Goal: Task Accomplishment & Management: Manage account settings

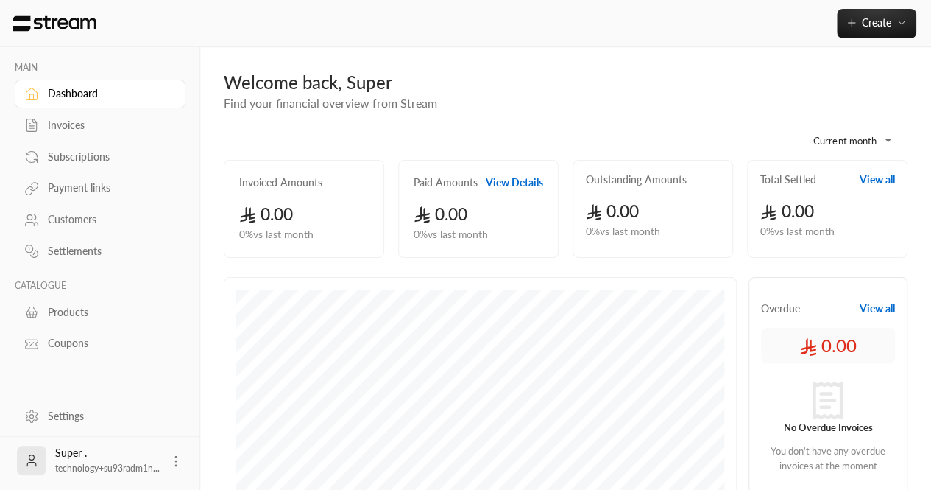
click at [185, 461] on div "Super . technology+su93radm1n..." at bounding box center [100, 460] width 171 height 47
click at [162, 454] on div "Super . technology+su93radm1n..." at bounding box center [100, 460] width 171 height 47
click at [167, 454] on div "Super . technology+su93radm1n..." at bounding box center [100, 460] width 171 height 47
click at [177, 458] on icon at bounding box center [176, 460] width 15 height 15
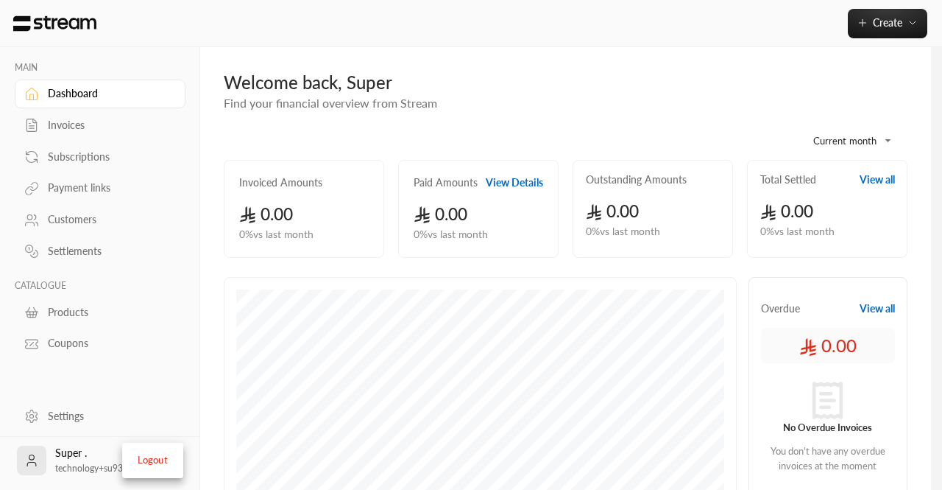
click at [155, 459] on li "Logout" at bounding box center [153, 460] width 54 height 24
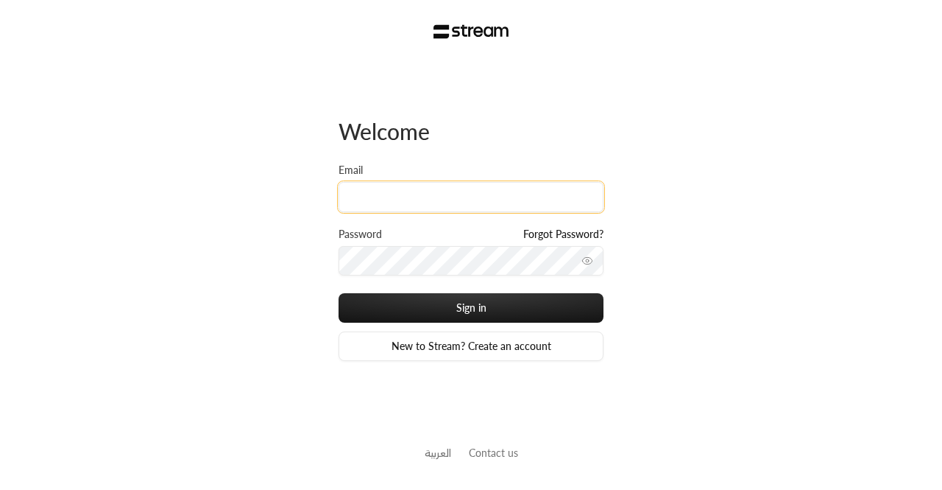
click at [374, 189] on input "Email" at bounding box center [471, 197] width 265 height 30
paste input "[EMAIL_ADDRESS][DOMAIN_NAME]"
type input "[EMAIL_ADDRESS][DOMAIN_NAME]"
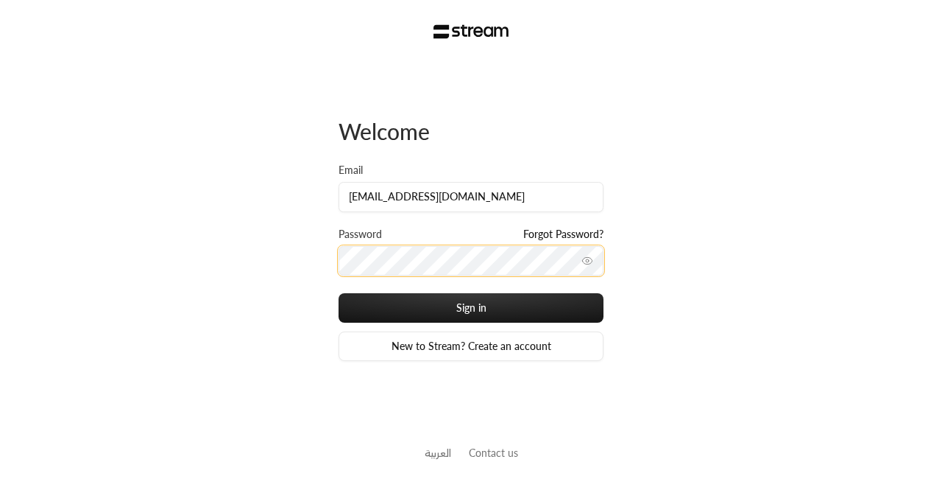
click at [339, 293] on button "Sign in" at bounding box center [471, 307] width 265 height 29
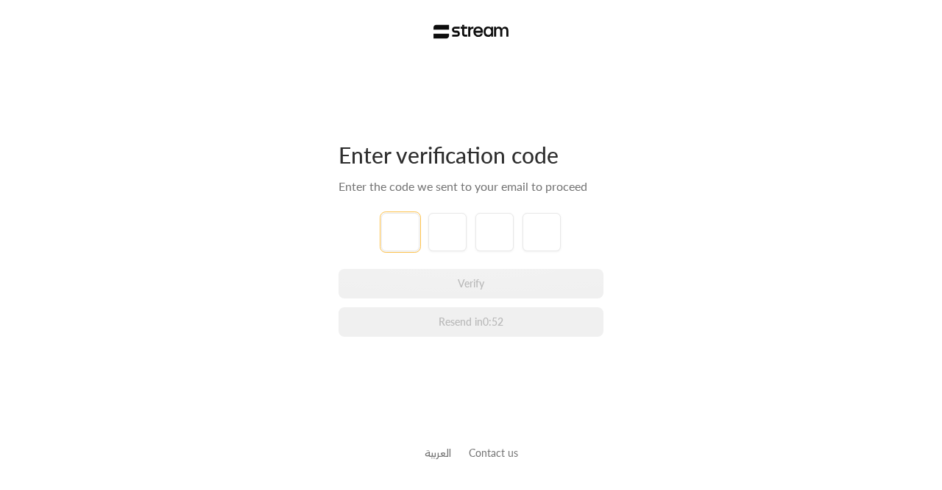
paste input "2"
type input "2"
type input "1"
